Goal: Task Accomplishment & Management: Use online tool/utility

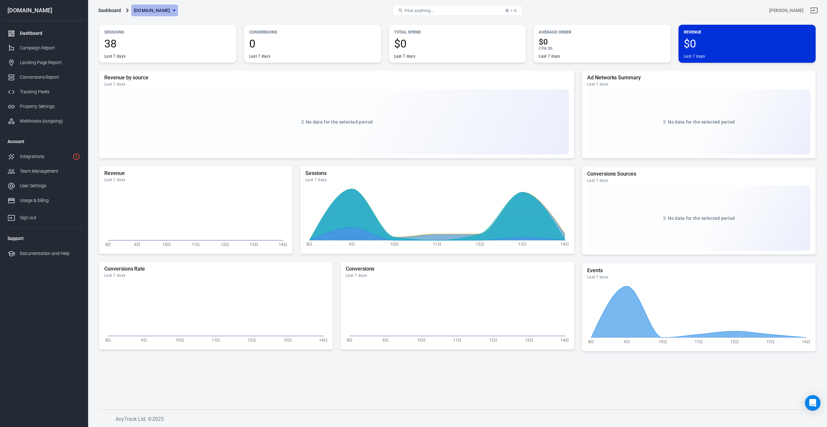
click at [170, 7] on span "[DOMAIN_NAME]" at bounding box center [152, 10] width 36 height 8
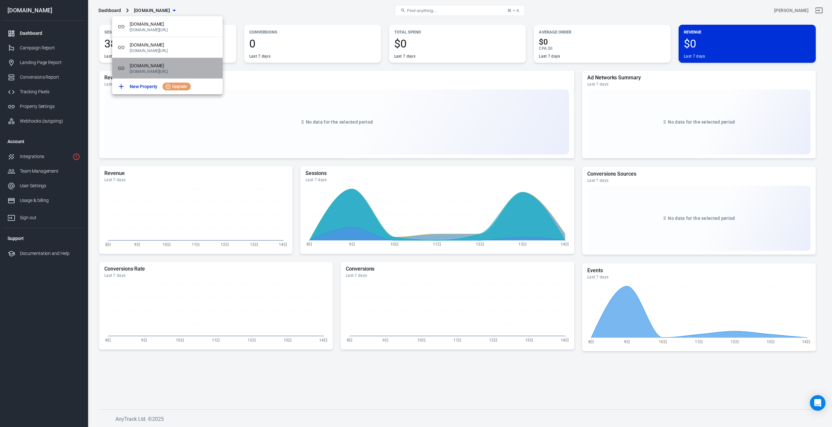
click at [160, 65] on span "[DOMAIN_NAME]" at bounding box center [174, 65] width 88 height 7
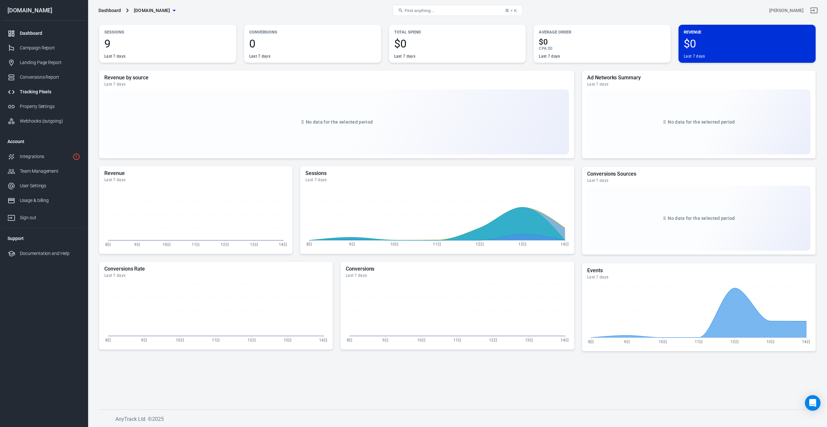
click at [36, 91] on div "Tracking Pixels" at bounding box center [50, 91] width 60 height 7
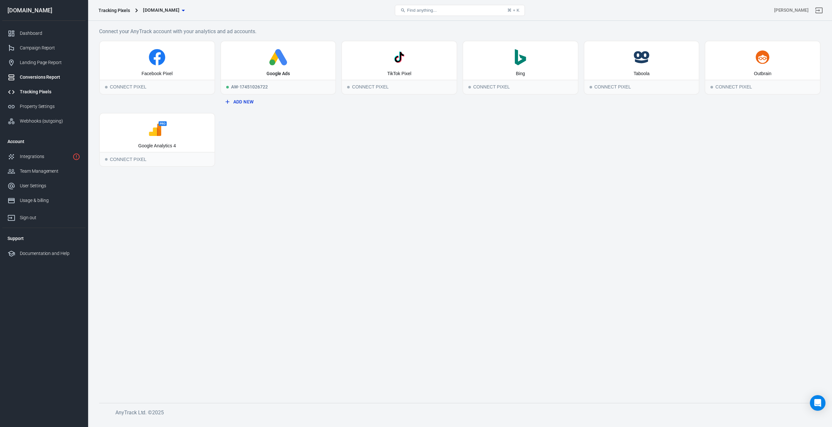
click at [38, 74] on div "Conversions Report" at bounding box center [50, 77] width 60 height 7
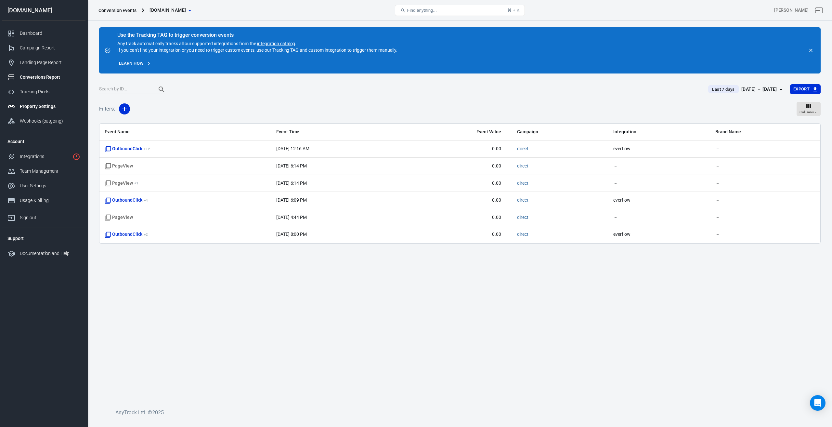
click at [37, 106] on div "Property Settings" at bounding box center [50, 106] width 60 height 7
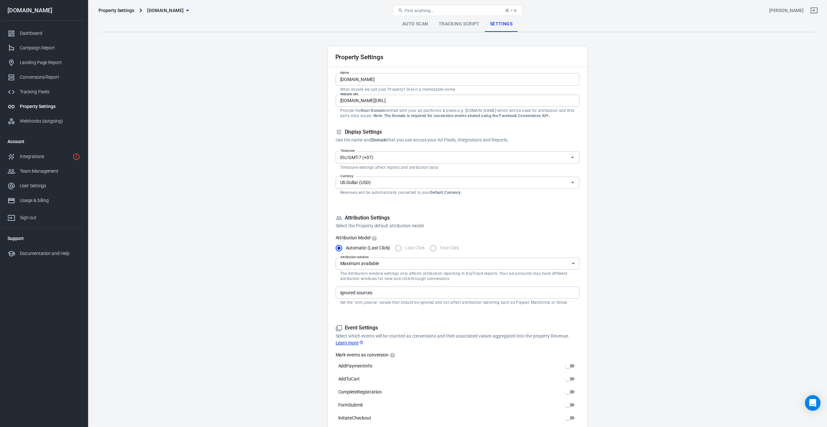
click at [455, 27] on link "Tracking Script" at bounding box center [458, 24] width 51 height 16
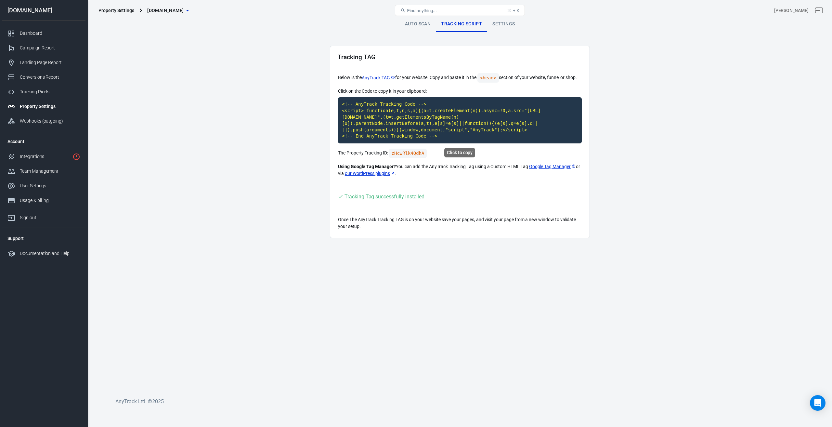
click at [395, 114] on code "<!-- AnyTrack Tracking Code --> <script>!function(e,t,n,s,a){(a=t.createElement…" at bounding box center [460, 120] width 244 height 46
